Goal: Information Seeking & Learning: Learn about a topic

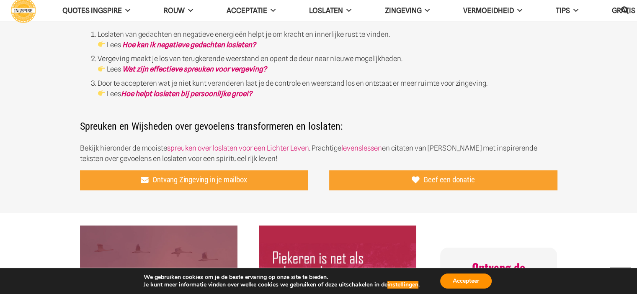
scroll to position [293, 0]
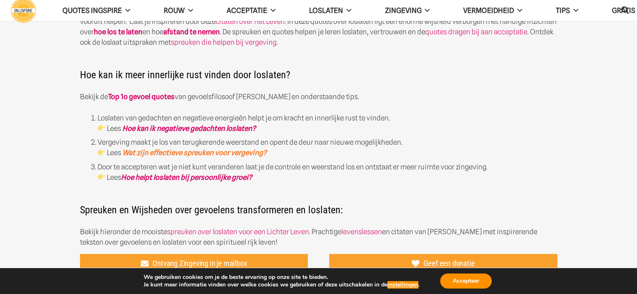
click at [225, 152] on link "Wat zijn effectieve spreuken voor vergeving?" at bounding box center [194, 153] width 144 height 8
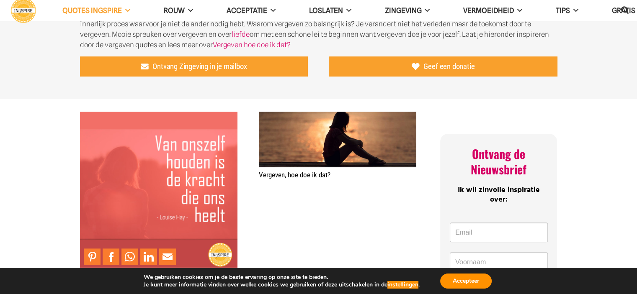
scroll to position [209, 0]
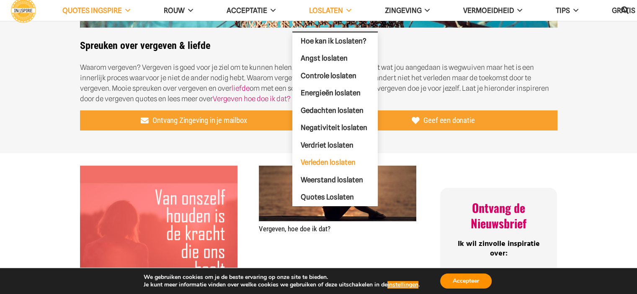
click at [348, 158] on span "Verleden loslaten" at bounding box center [328, 162] width 55 height 8
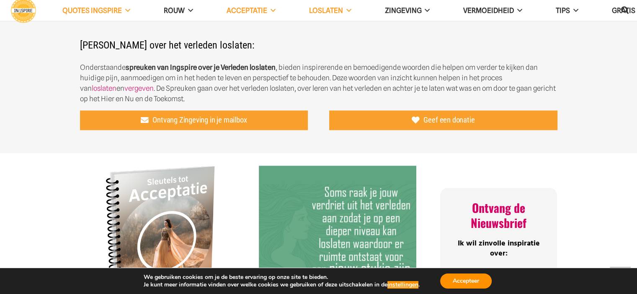
scroll to position [377, 0]
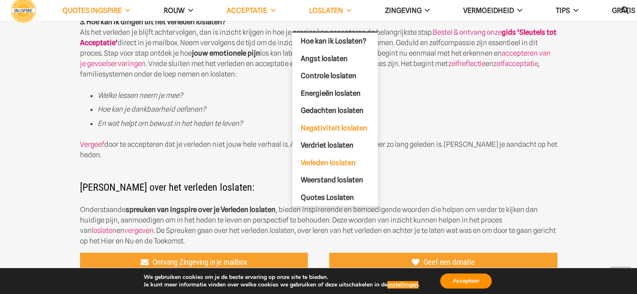
click at [346, 125] on span "Negativiteit loslaten" at bounding box center [334, 128] width 67 height 8
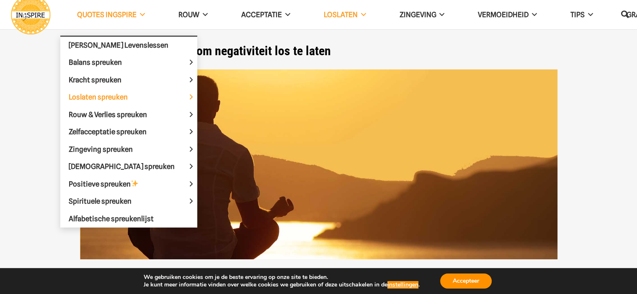
click at [105, 11] on span "QUOTES INGSPIRE" at bounding box center [106, 14] width 59 height 8
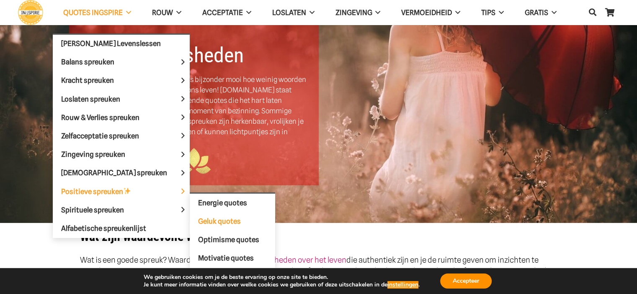
scroll to position [84, 0]
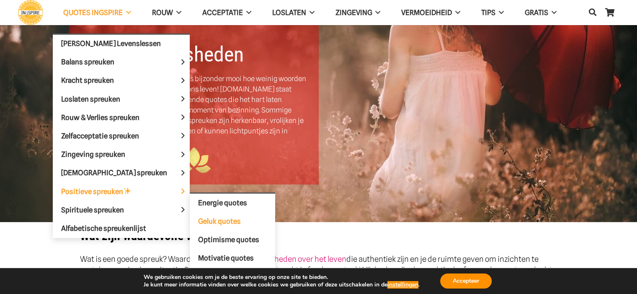
click at [201, 218] on span "Geluk quotes" at bounding box center [219, 221] width 43 height 8
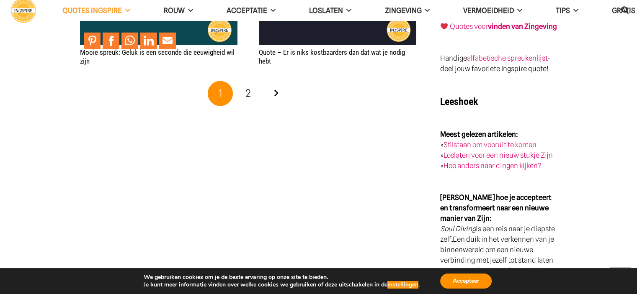
scroll to position [1549, 0]
